Goal: Task Accomplishment & Management: Complete application form

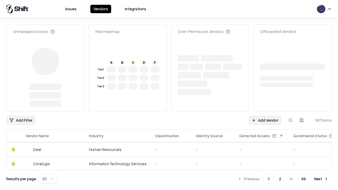
click at [265, 116] on link "Add Vendor" at bounding box center [265, 121] width 33 height 10
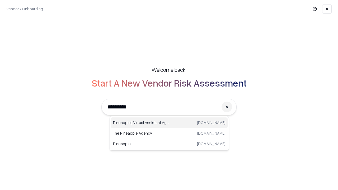
click at [169, 123] on div "Pineapple | Virtual Assistant Agency [DOMAIN_NAME]" at bounding box center [169, 123] width 117 height 11
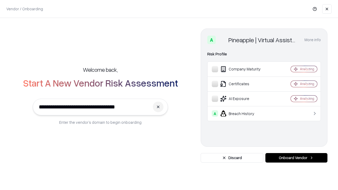
type input "**********"
click at [297, 158] on button "Onboard Vendor" at bounding box center [297, 158] width 62 height 10
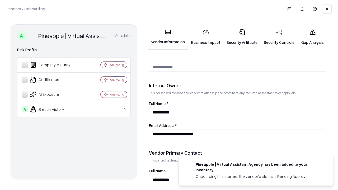
scroll to position [274, 0]
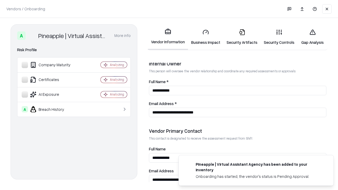
click at [206, 37] on link "Business Impact" at bounding box center [205, 37] width 35 height 25
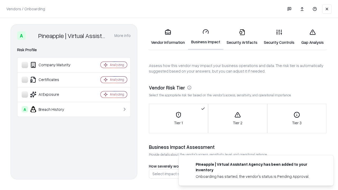
click at [313, 37] on link "Gap Analysis" at bounding box center [313, 37] width 30 height 25
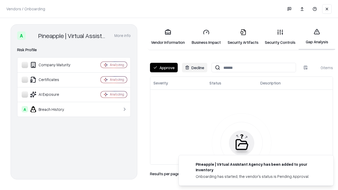
click at [164, 68] on button "Approve" at bounding box center [164, 68] width 28 height 10
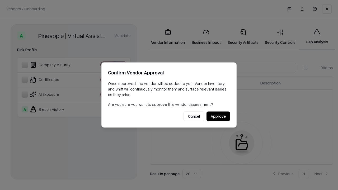
click at [218, 116] on button "Approve" at bounding box center [219, 117] width 24 height 10
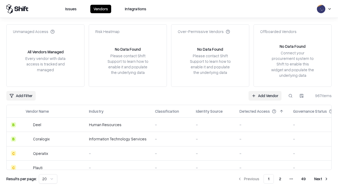
type input "**********"
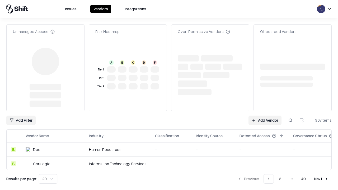
click at [265, 116] on link "Add Vendor" at bounding box center [265, 121] width 33 height 10
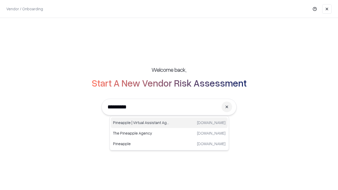
click at [169, 123] on div "Pineapple | Virtual Assistant Agency [DOMAIN_NAME]" at bounding box center [169, 123] width 117 height 11
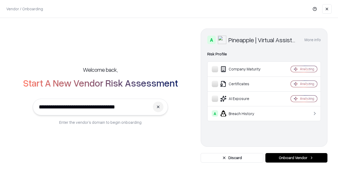
type input "**********"
click at [297, 158] on button "Onboard Vendor" at bounding box center [297, 158] width 62 height 10
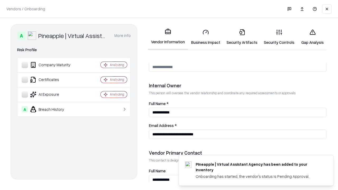
scroll to position [274, 0]
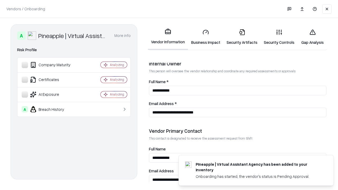
click at [313, 37] on link "Gap Analysis" at bounding box center [313, 37] width 30 height 25
